Goal: Transaction & Acquisition: Purchase product/service

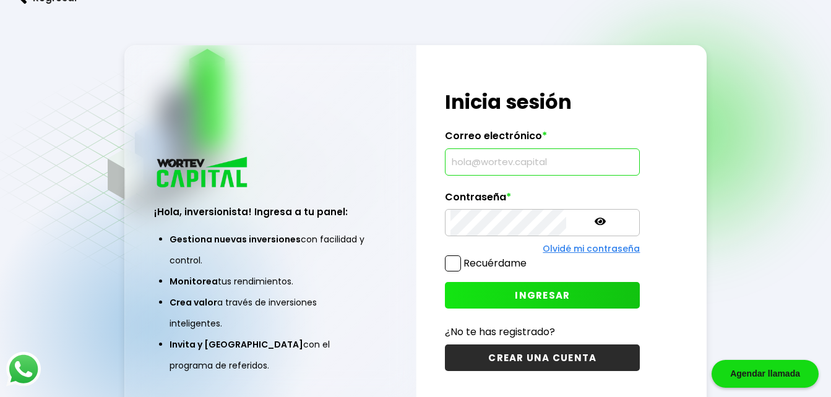
click at [507, 162] on input "text" at bounding box center [542, 162] width 184 height 26
type input "[EMAIL_ADDRESS][DOMAIN_NAME]"
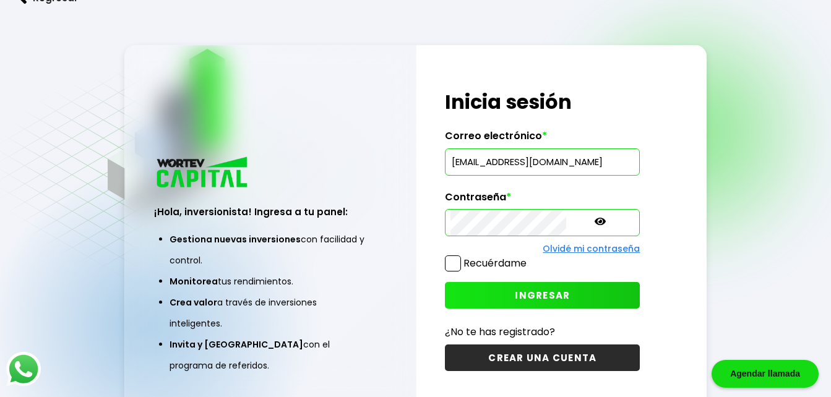
click at [595, 221] on icon at bounding box center [600, 221] width 11 height 11
click at [515, 294] on span "INGRESAR" at bounding box center [542, 295] width 55 height 13
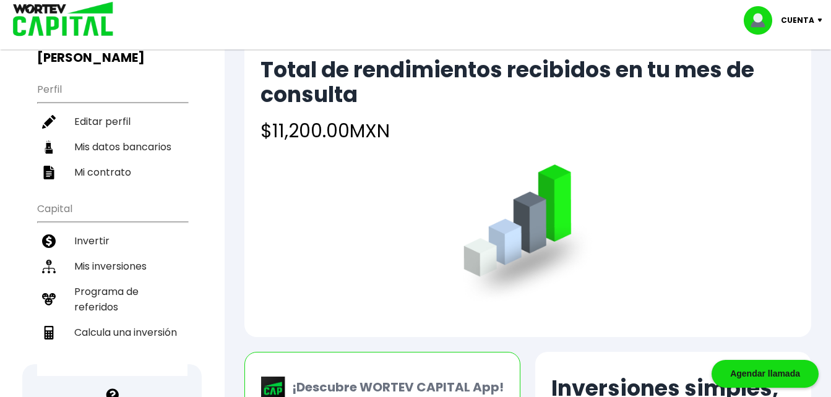
scroll to position [124, 0]
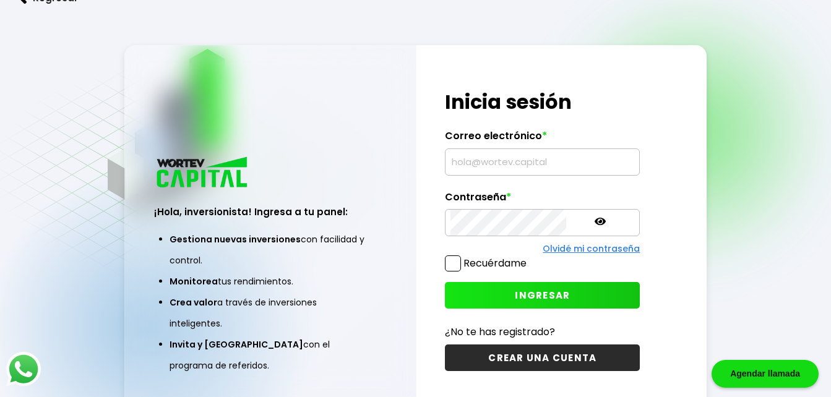
click at [546, 168] on input "text" at bounding box center [542, 162] width 184 height 26
type input "[EMAIL_ADDRESS][DOMAIN_NAME]"
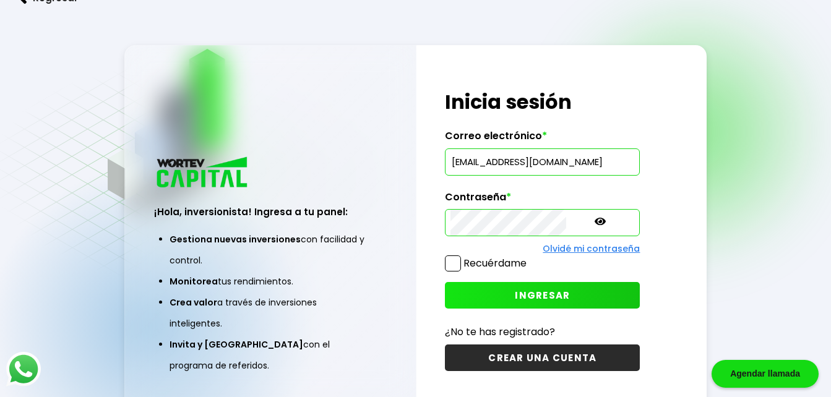
click at [595, 222] on icon at bounding box center [600, 221] width 11 height 7
click at [661, 224] on div "¡Hola, inversionista! Ingresa tus credenciales para iniciar sesión Inicia sesió…" at bounding box center [561, 230] width 290 height 371
click at [516, 298] on span "INGRESAR" at bounding box center [542, 295] width 55 height 13
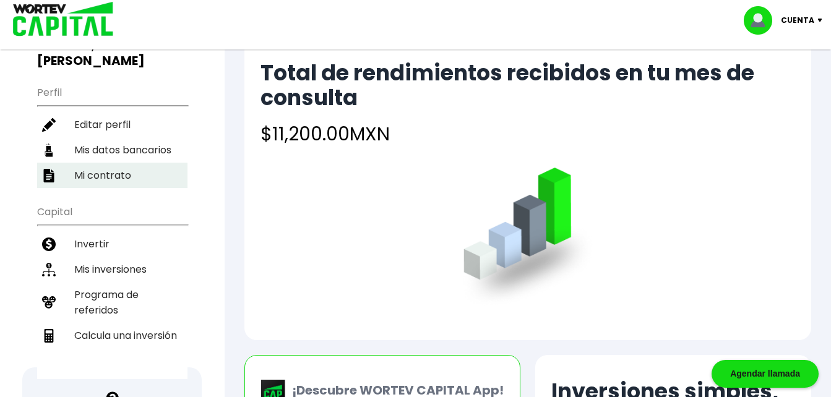
scroll to position [124, 0]
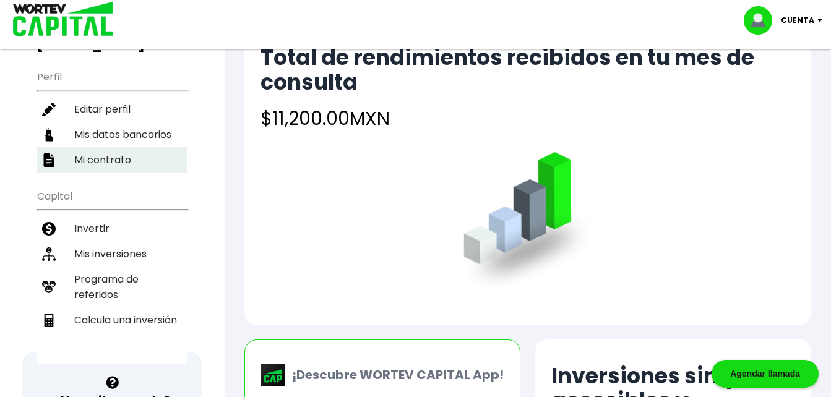
click at [98, 147] on li "Mi contrato" at bounding box center [112, 159] width 150 height 25
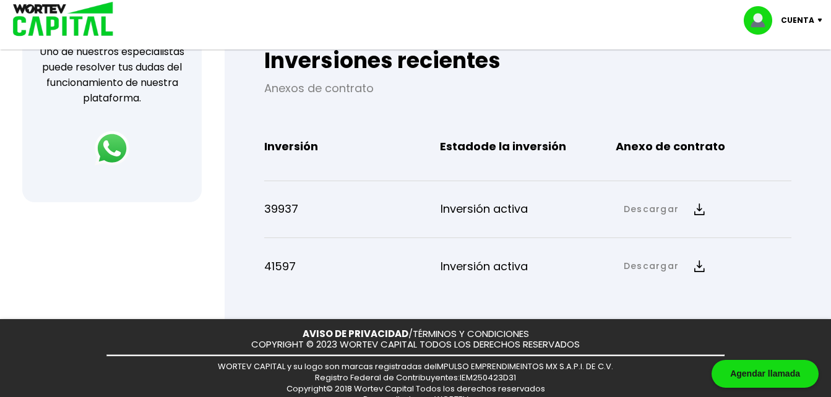
scroll to position [495, 0]
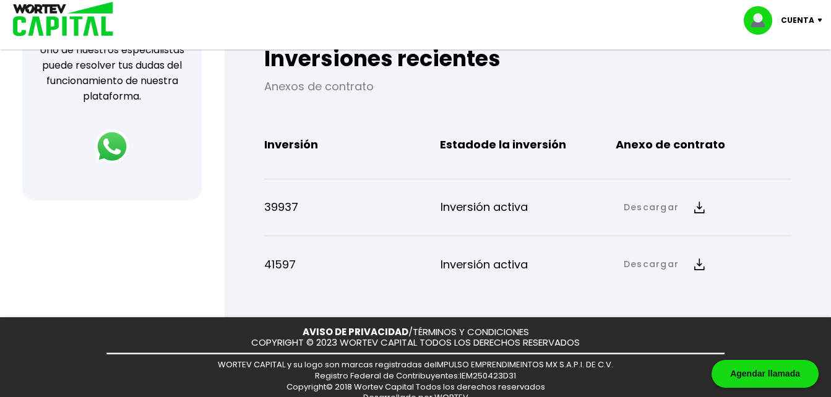
click at [696, 205] on img at bounding box center [699, 208] width 11 height 12
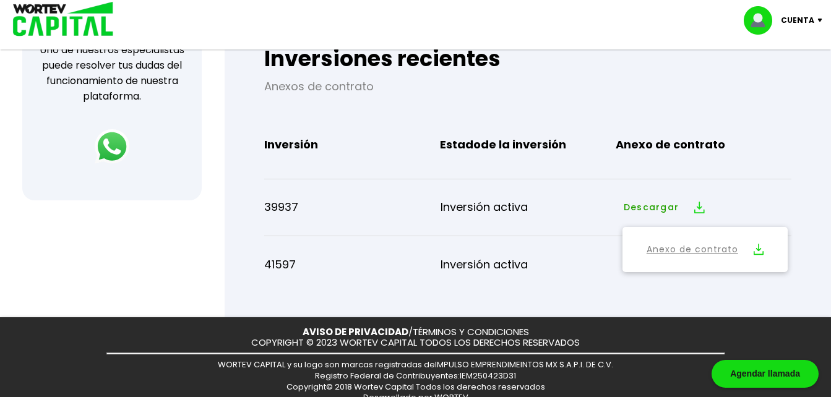
click at [757, 246] on img at bounding box center [759, 250] width 10 height 12
click at [292, 285] on div "41597 Inversión activa Descargar Descargar Anexo de contrato" at bounding box center [527, 264] width 527 height 46
click at [465, 269] on p "Inversión activa" at bounding box center [529, 265] width 176 height 19
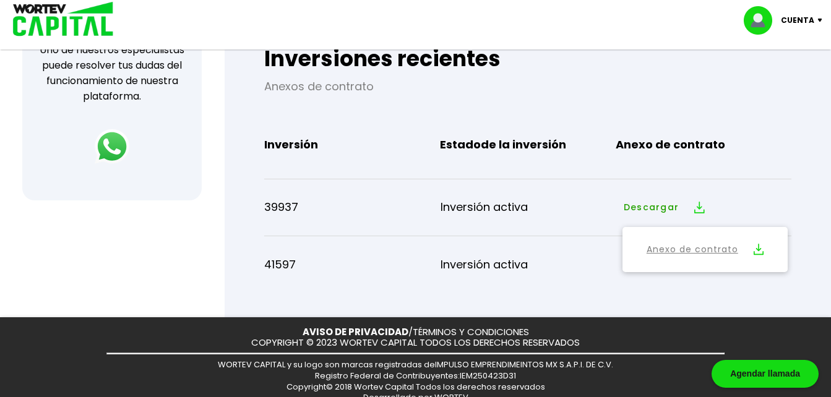
click at [277, 259] on p "41597" at bounding box center [352, 265] width 176 height 19
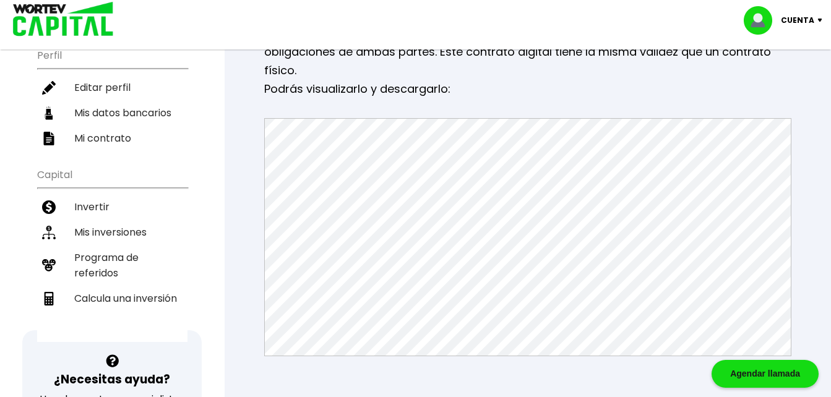
scroll to position [124, 0]
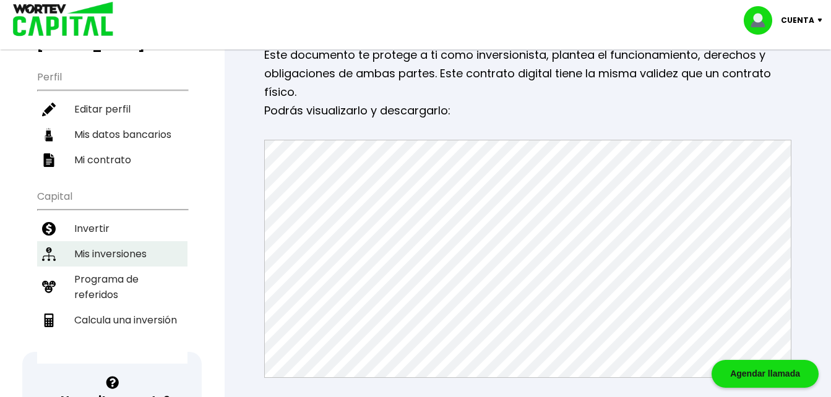
click at [103, 241] on li "Mis inversiones" at bounding box center [112, 253] width 150 height 25
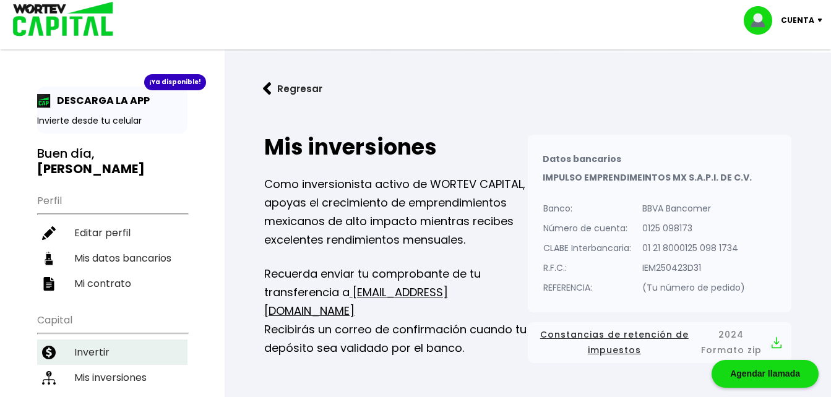
click at [78, 340] on li "Invertir" at bounding box center [112, 352] width 150 height 25
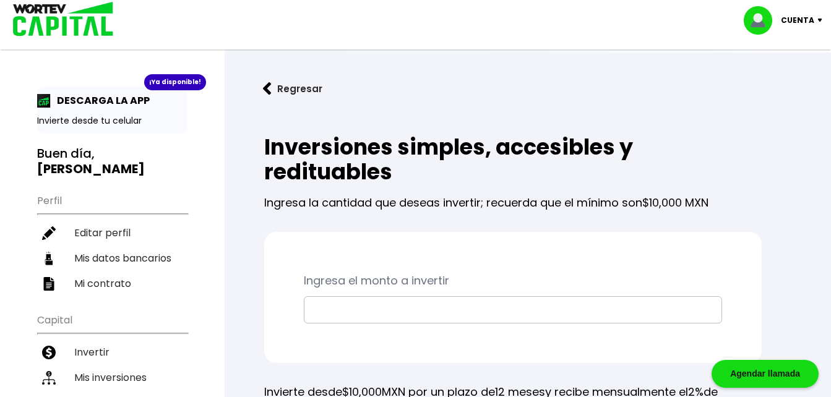
click at [360, 300] on input "text" at bounding box center [512, 310] width 407 height 26
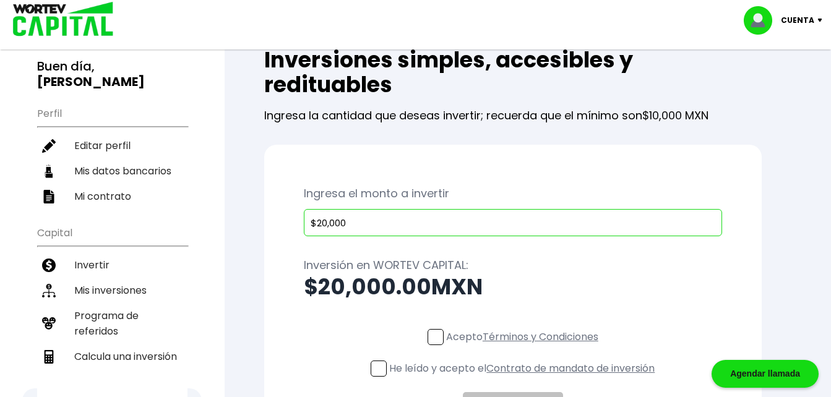
scroll to position [186, 0]
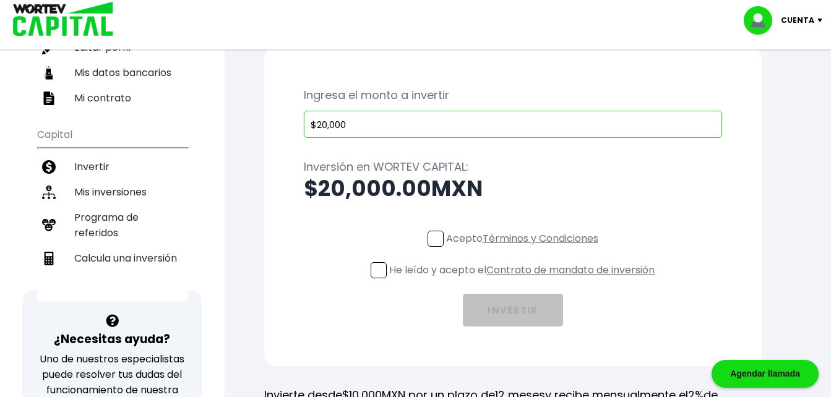
type input "$20,000"
click at [429, 239] on span at bounding box center [436, 239] width 16 height 16
click at [525, 248] on input "Acepto Términos y Condiciones" at bounding box center [525, 248] width 0 height 0
click at [376, 274] on span at bounding box center [379, 270] width 16 height 16
click at [525, 280] on input "He leído y acepto el Contrato de mandato de inversión" at bounding box center [525, 280] width 0 height 0
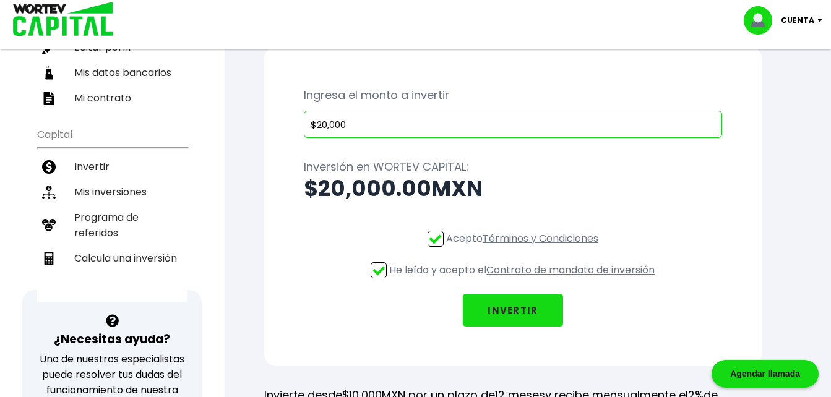
click at [505, 301] on button "INVERTIR" at bounding box center [513, 310] width 100 height 33
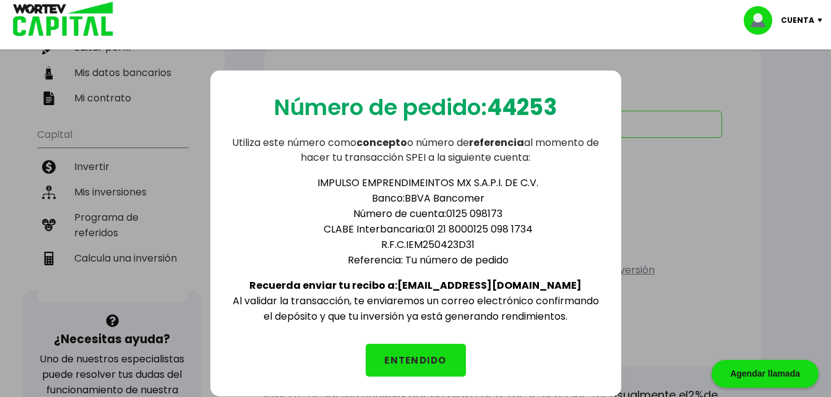
click at [432, 357] on button "ENTENDIDO" at bounding box center [416, 360] width 100 height 33
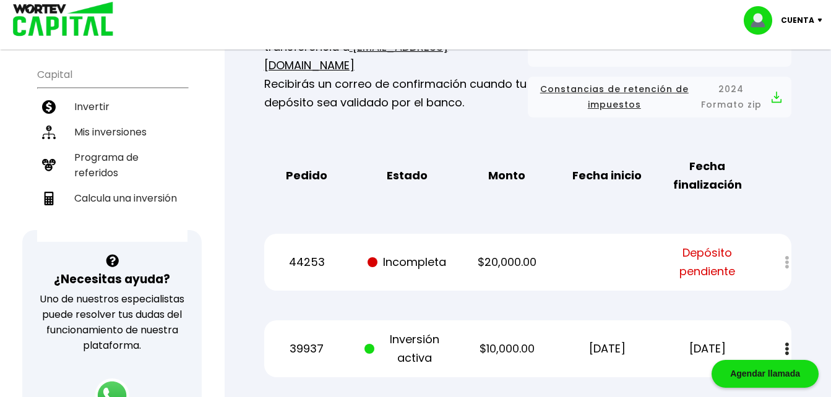
scroll to position [248, 0]
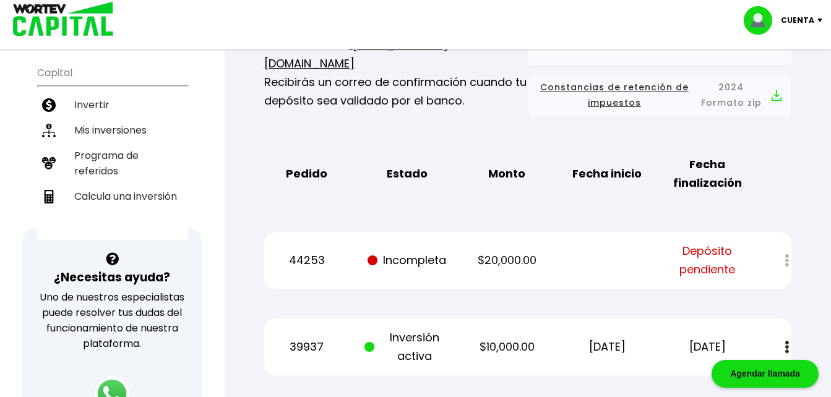
click at [693, 259] on span "Depósito pendiente" at bounding box center [707, 260] width 84 height 37
click at [418, 257] on p "Incompleta" at bounding box center [406, 260] width 84 height 19
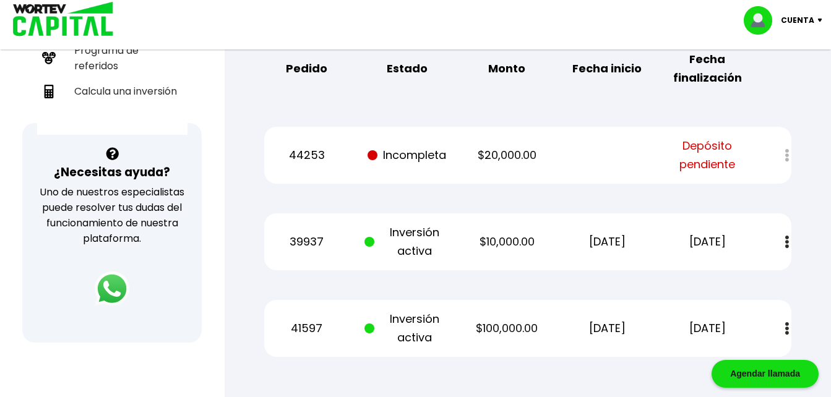
scroll to position [179, 0]
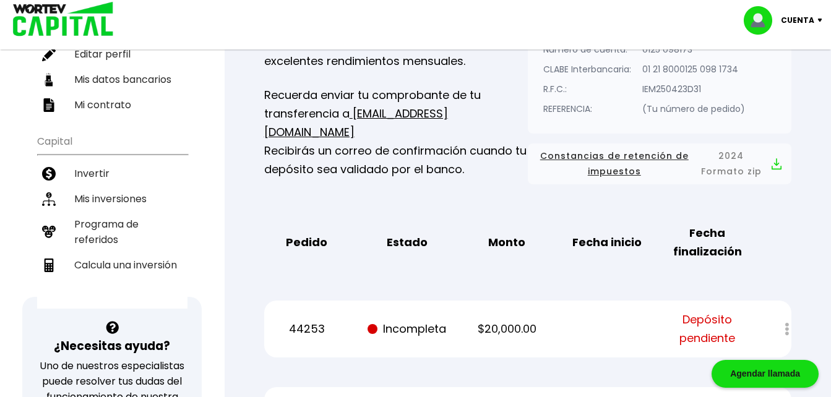
click at [295, 331] on p "44253" at bounding box center [306, 329] width 84 height 19
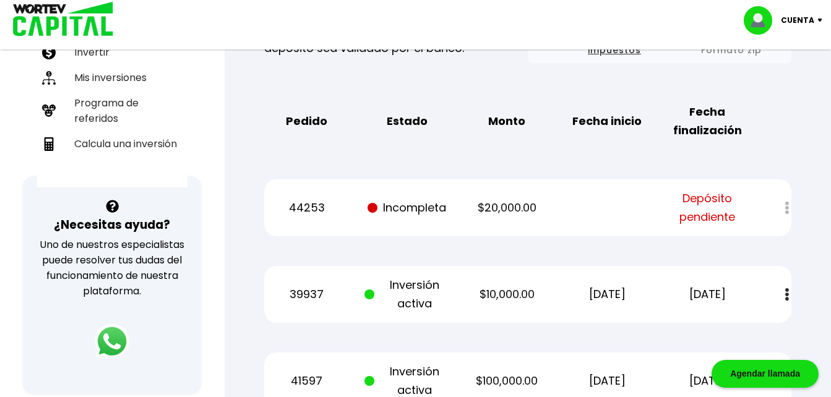
scroll to position [303, 0]
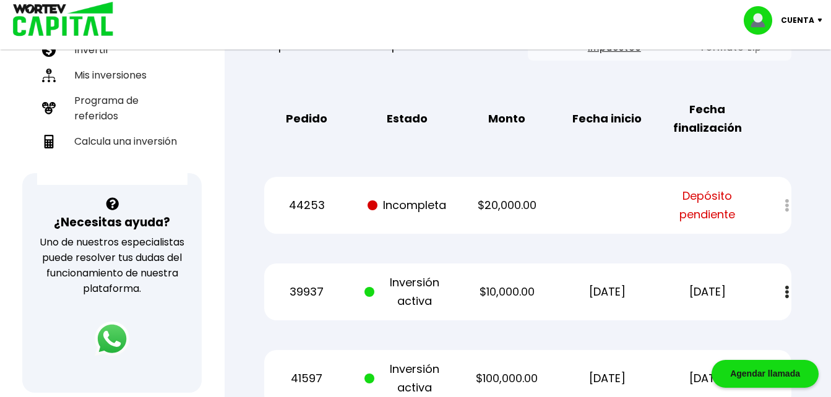
click at [534, 205] on p "$20,000.00" at bounding box center [507, 205] width 84 height 19
click at [687, 199] on span "Depósito pendiente" at bounding box center [707, 205] width 84 height 37
click at [705, 199] on span "Depósito pendiente" at bounding box center [707, 205] width 84 height 37
click at [719, 201] on span "Depósito pendiente" at bounding box center [707, 205] width 84 height 37
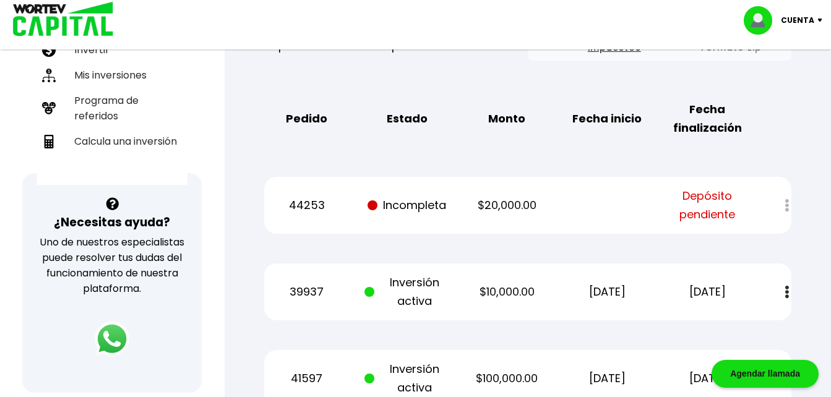
drag, startPoint x: 426, startPoint y: 209, endPoint x: 416, endPoint y: 210, distance: 10.0
click at [424, 209] on p "Incompleta" at bounding box center [406, 205] width 84 height 19
click at [309, 204] on p "44253" at bounding box center [306, 205] width 84 height 19
click at [785, 204] on div at bounding box center [778, 205] width 27 height 27
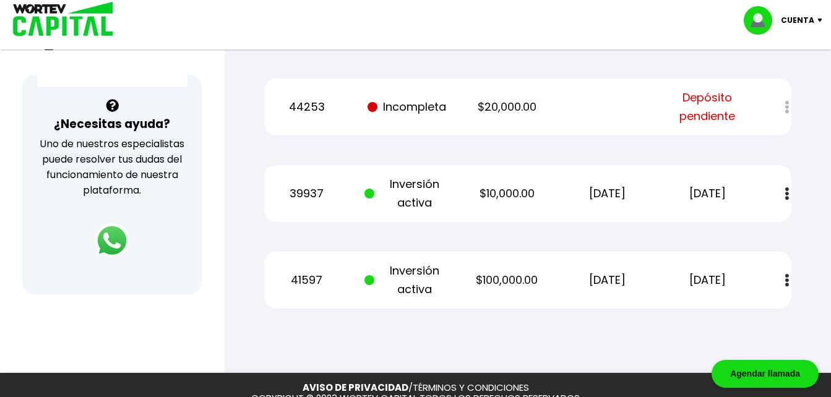
scroll to position [426, 0]
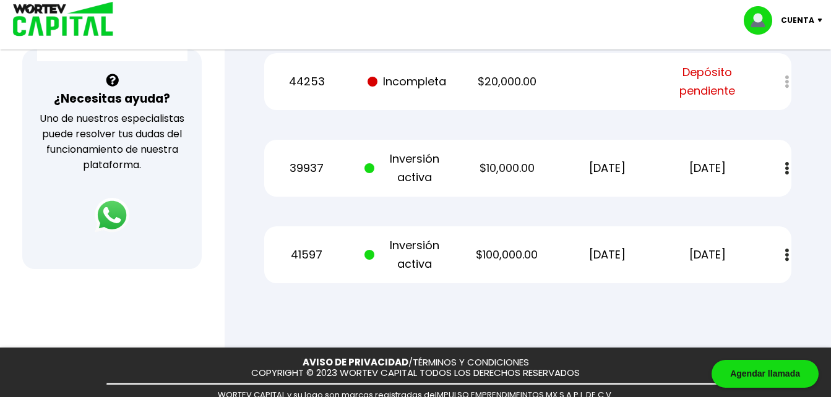
click at [788, 168] on img at bounding box center [787, 168] width 4 height 13
drag, startPoint x: 806, startPoint y: 137, endPoint x: 809, endPoint y: 124, distance: 13.2
click at [718, 82] on span "Depósito pendiente" at bounding box center [707, 81] width 84 height 37
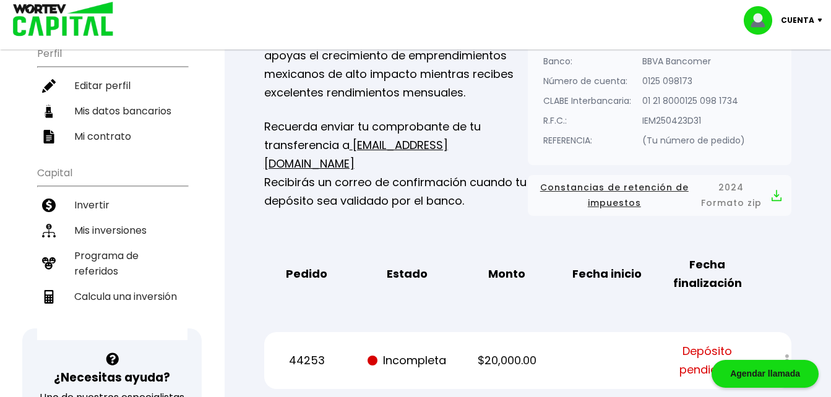
scroll to position [117, 0]
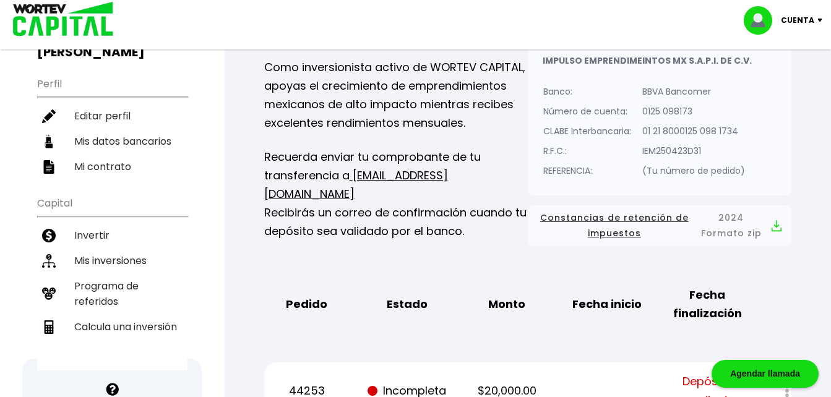
click at [147, 337] on ul "Capital Invertir Mis inversiones Programa de referidos Calcula una inversión" at bounding box center [112, 279] width 150 height 181
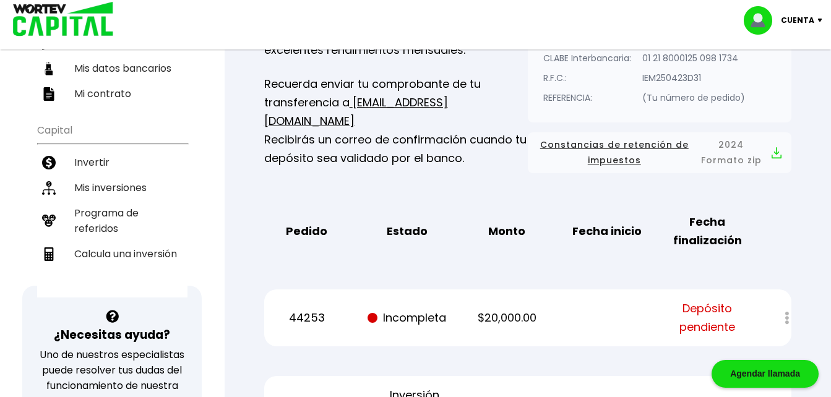
scroll to position [364, 0]
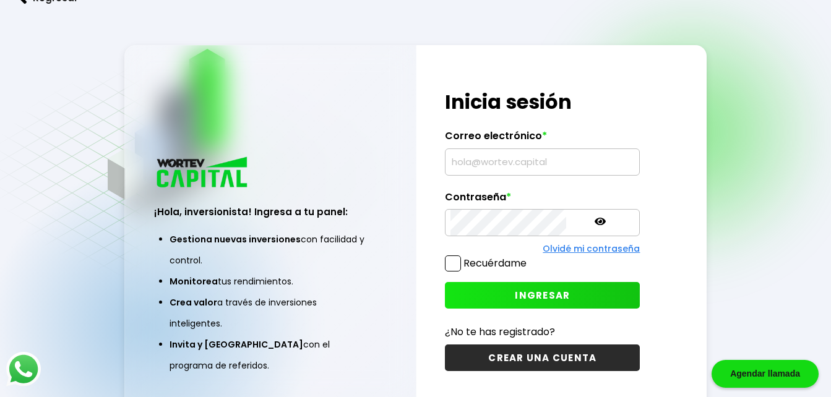
click at [536, 163] on input "text" at bounding box center [542, 162] width 184 height 26
type input "[EMAIL_ADDRESS][DOMAIN_NAME]"
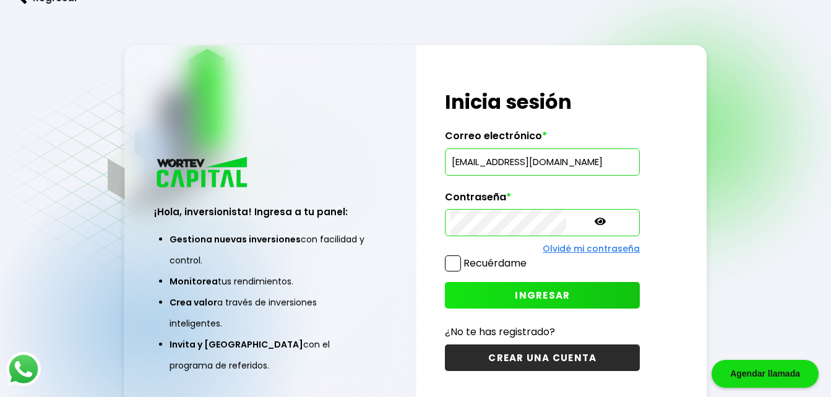
click at [595, 222] on icon at bounding box center [600, 221] width 11 height 11
click at [515, 293] on span "INGRESAR" at bounding box center [542, 295] width 55 height 13
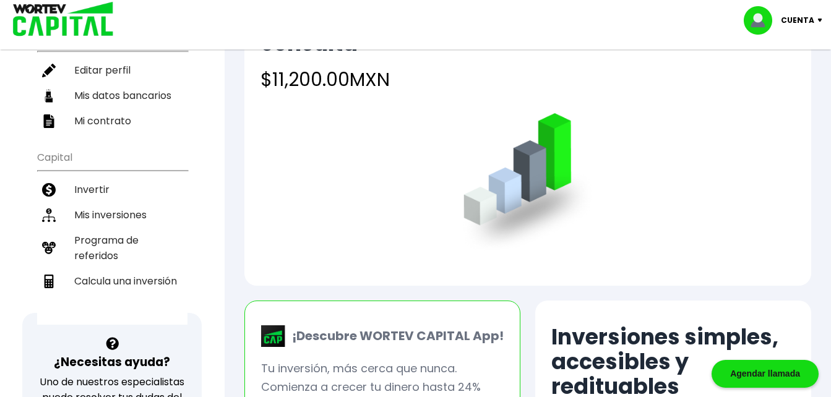
scroll to position [149, 0]
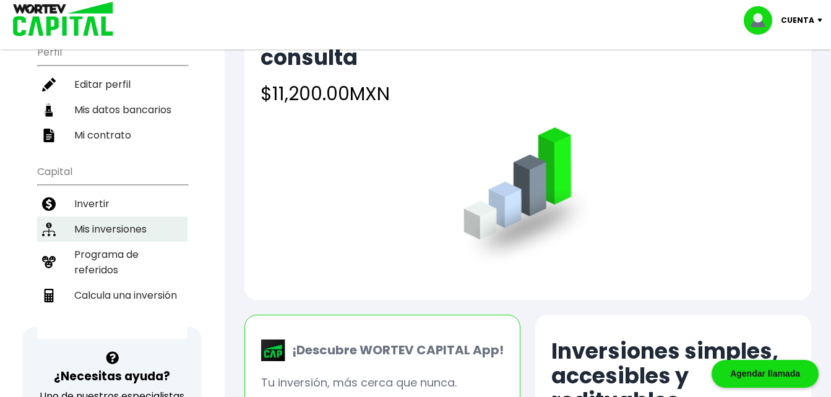
click at [91, 217] on li "Mis inversiones" at bounding box center [112, 229] width 150 height 25
